Goal: Task Accomplishment & Management: Manage account settings

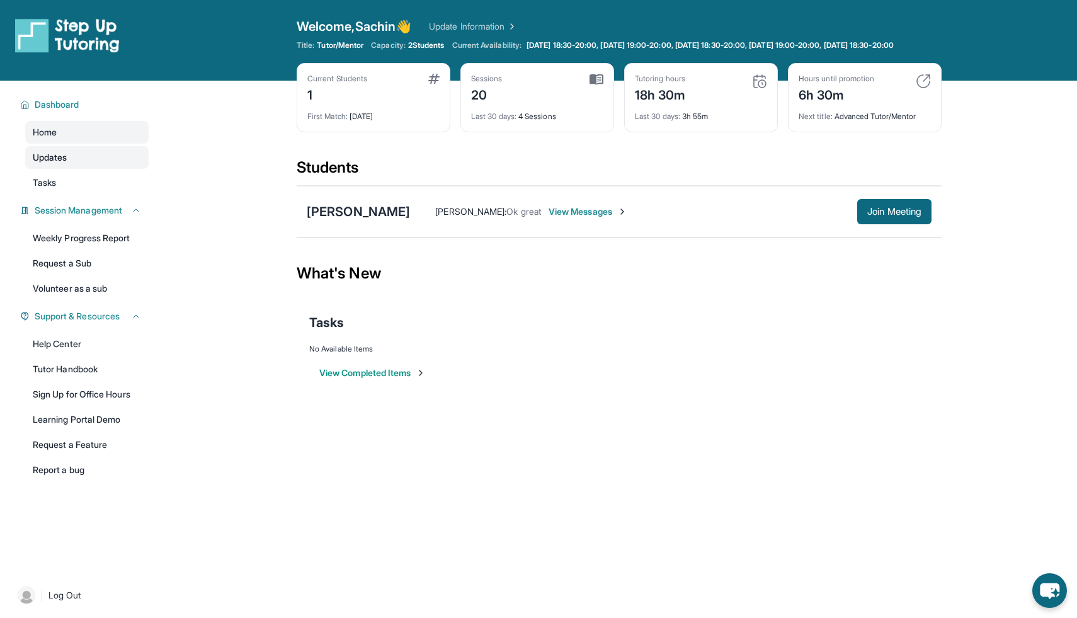
click at [55, 164] on span "Updates" at bounding box center [50, 157] width 35 height 13
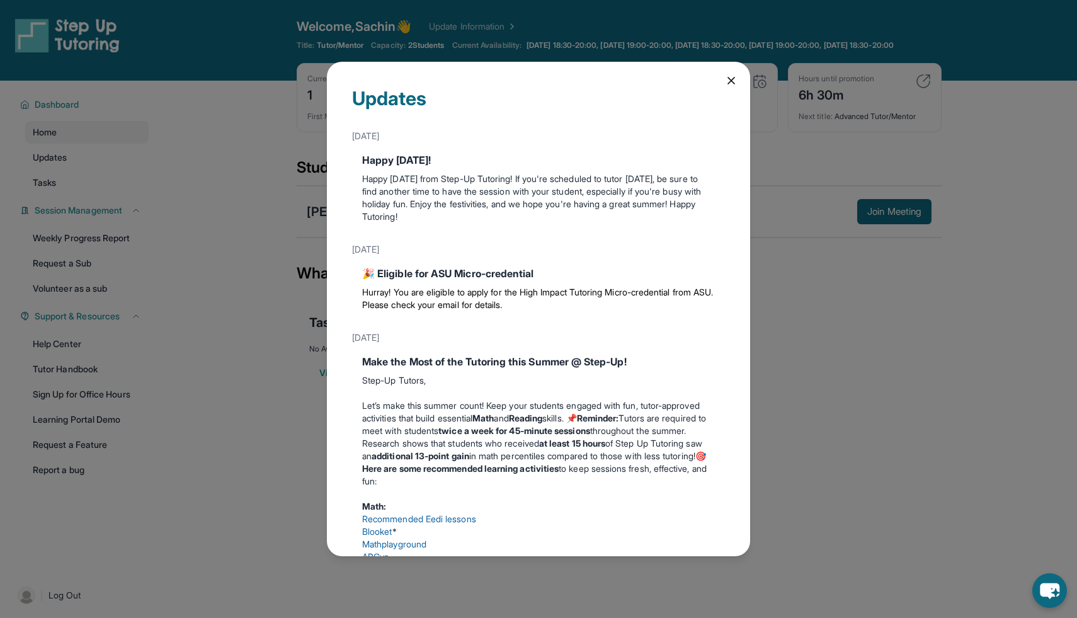
click at [727, 77] on icon at bounding box center [731, 80] width 13 height 13
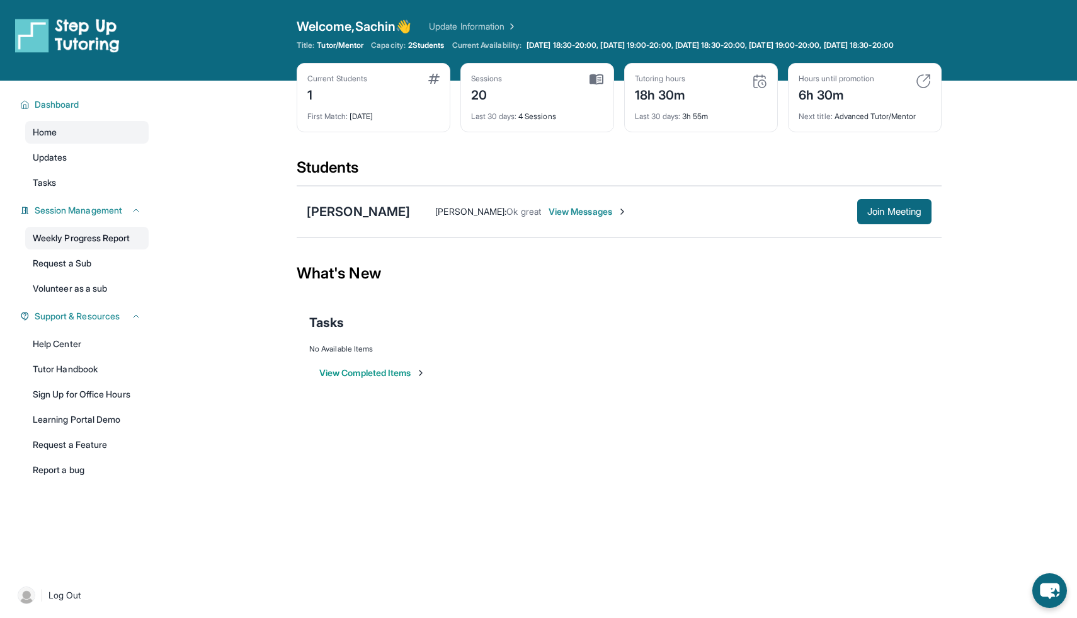
click at [73, 248] on link "Weekly Progress Report" at bounding box center [86, 238] width 123 height 23
click at [107, 217] on span "Session Management" at bounding box center [79, 210] width 88 height 13
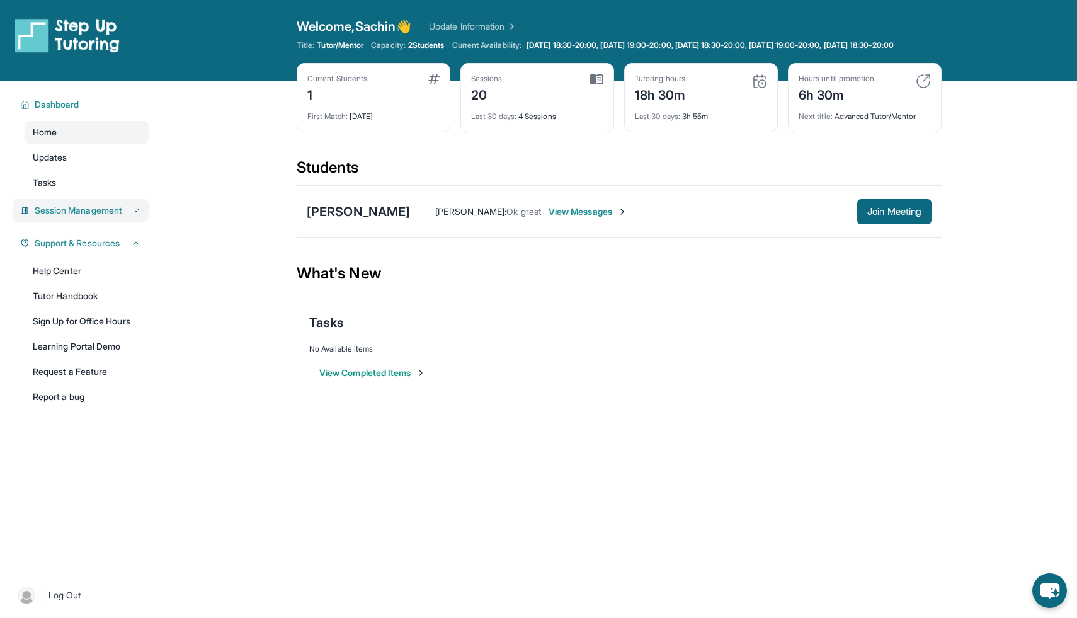
click at [107, 217] on span "Session Management" at bounding box center [79, 210] width 88 height 13
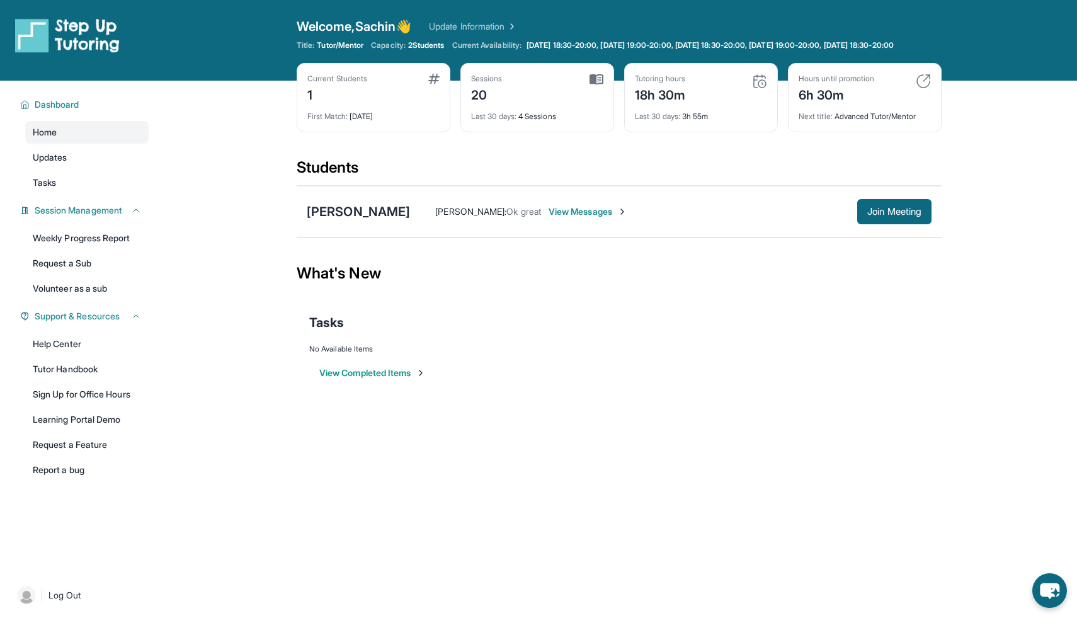
click at [431, 44] on span "2 Students" at bounding box center [426, 45] width 37 height 10
click at [479, 20] on div "Welcome, Sachin 👋 Update Information" at bounding box center [619, 27] width 645 height 18
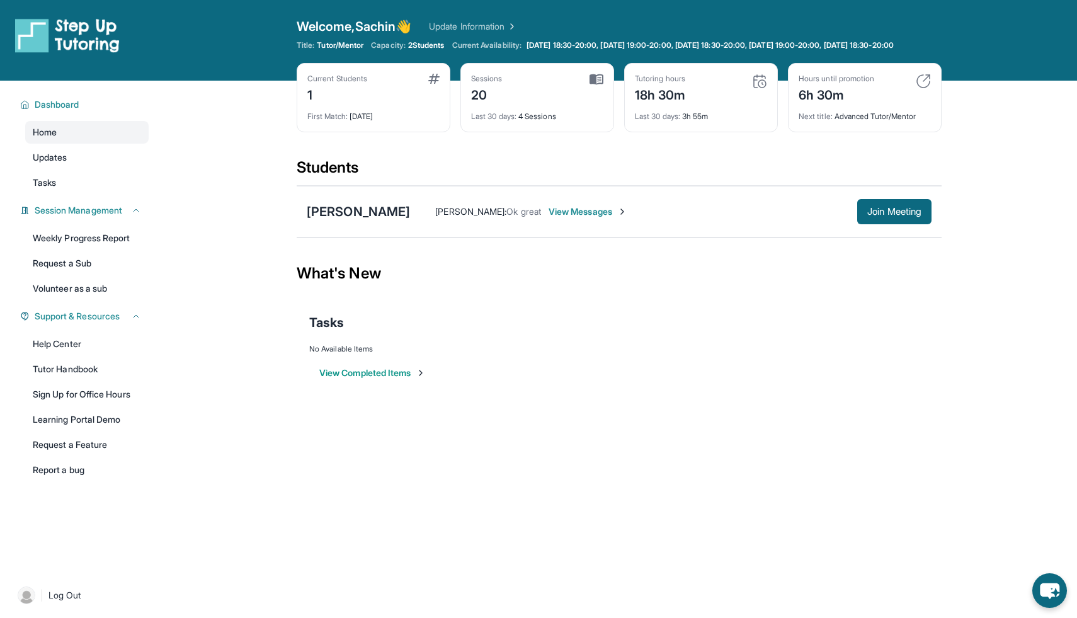
click at [477, 28] on link "Update Information" at bounding box center [473, 26] width 88 height 13
